Goal: Find specific page/section: Find specific page/section

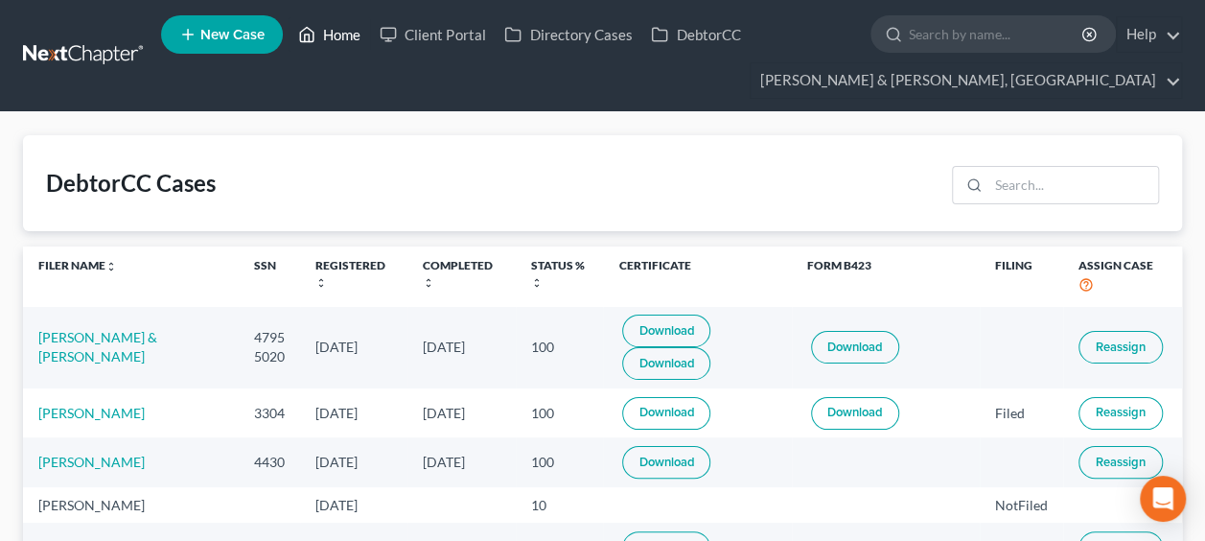
click at [341, 27] on link "Home" at bounding box center [330, 34] width 82 height 35
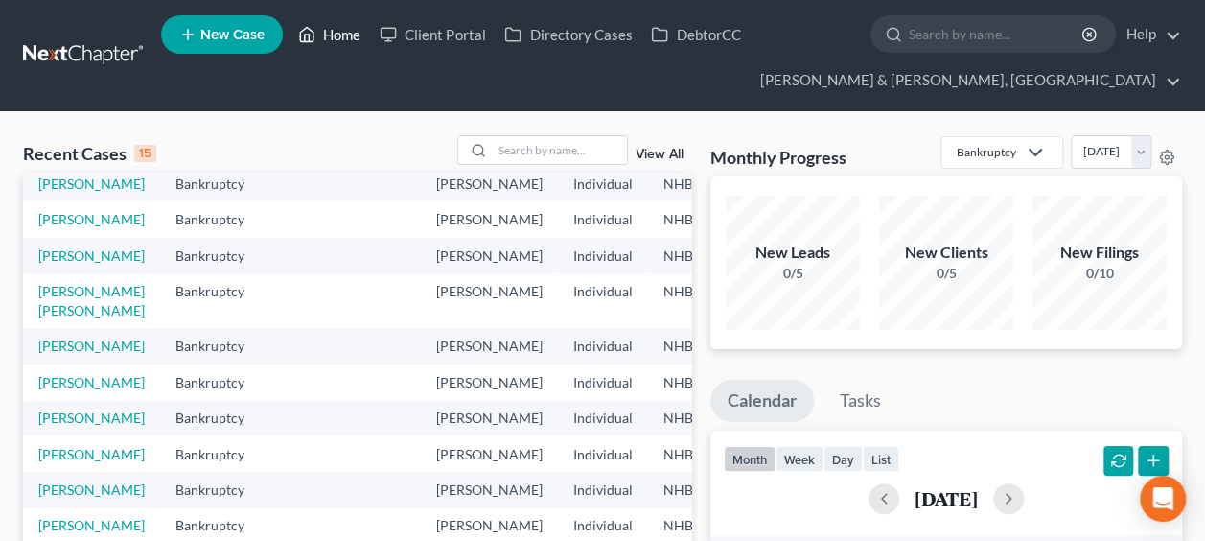
scroll to position [510, 0]
click at [58, 436] on td "[PERSON_NAME]" at bounding box center [91, 453] width 137 height 35
click at [61, 446] on link "[PERSON_NAME]" at bounding box center [91, 454] width 106 height 16
select select "1"
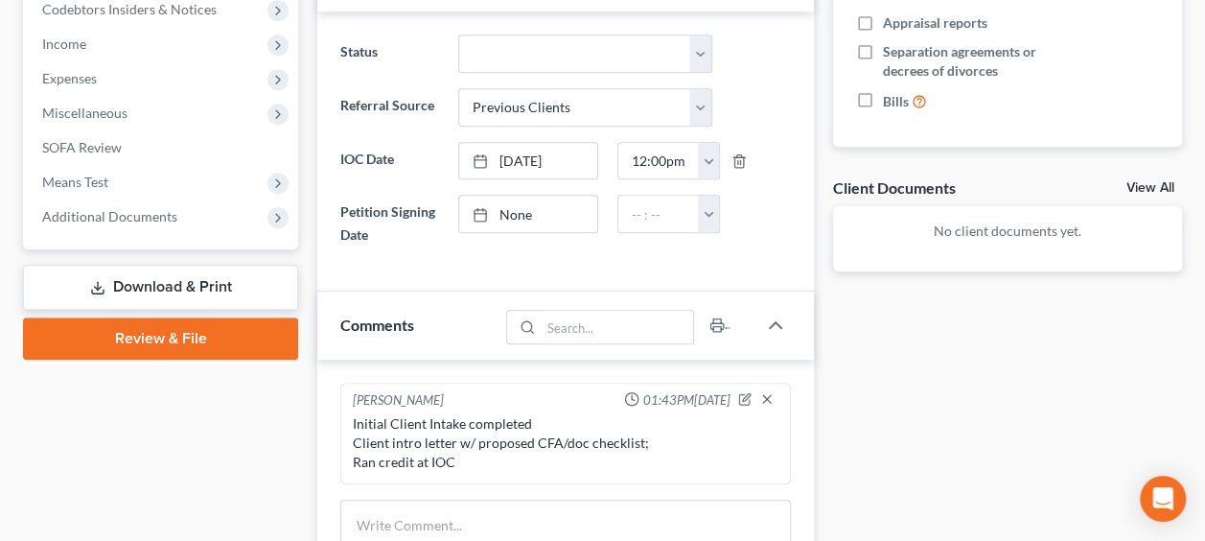
scroll to position [703, 0]
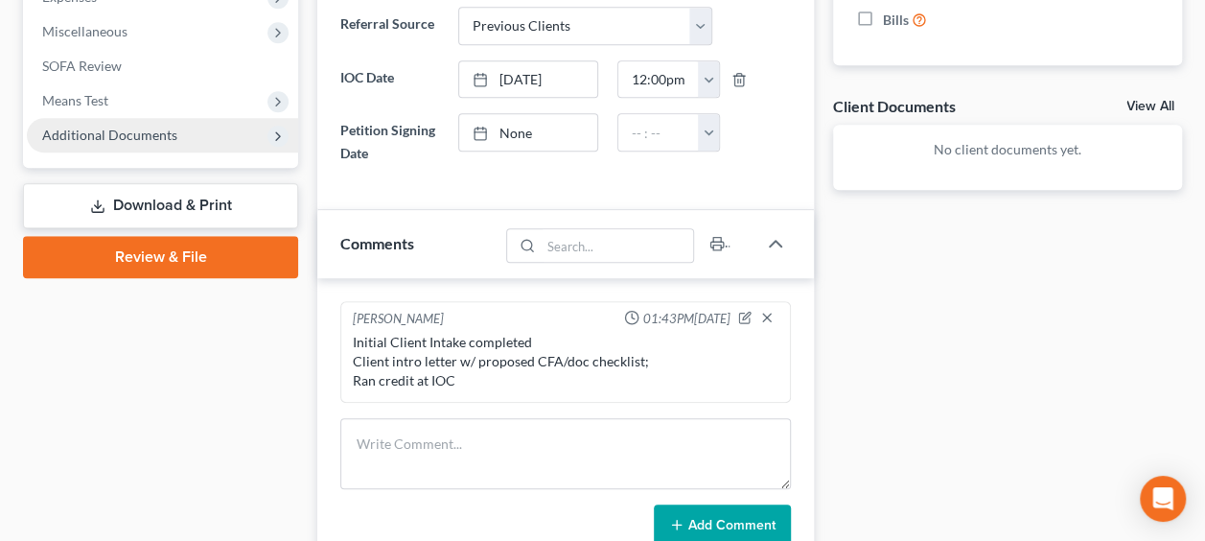
click at [174, 130] on span "Additional Documents" at bounding box center [162, 135] width 271 height 35
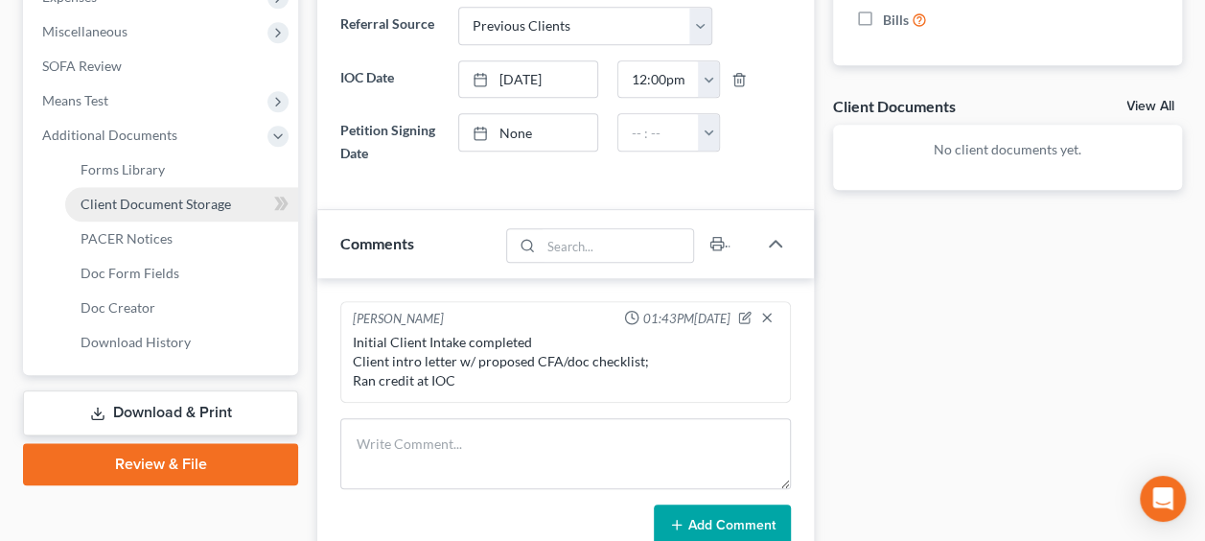
click at [236, 205] on link "Client Document Storage" at bounding box center [181, 204] width 233 height 35
